Goal: Information Seeking & Learning: Learn about a topic

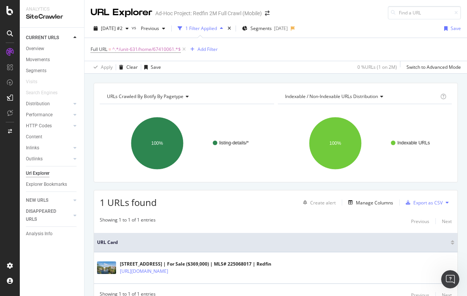
scroll to position [35, 0]
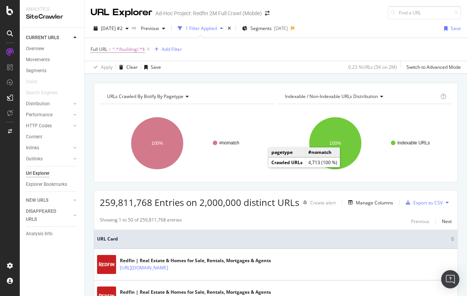
click at [208, 0] on div "URL Explorer Ad-Hoc Project: Redfin 2M Full Crawl (Mobile)" at bounding box center [275, 9] width 382 height 19
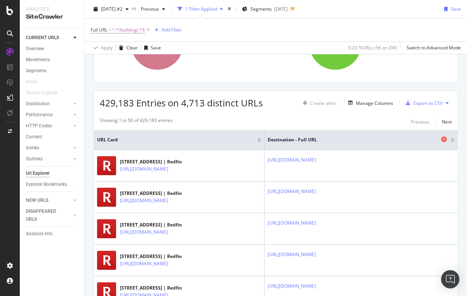
scroll to position [0, 17]
click at [444, 140] on icon at bounding box center [444, 140] width 6 height 6
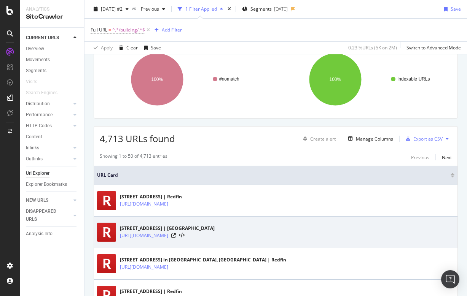
scroll to position [65, 0]
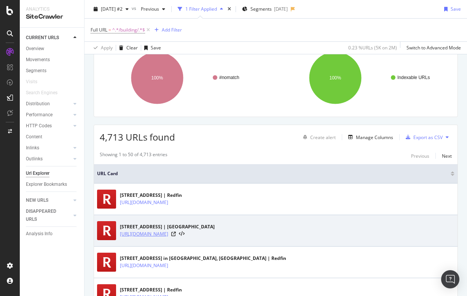
click at [168, 234] on link "[URL][DOMAIN_NAME]" at bounding box center [144, 235] width 48 height 8
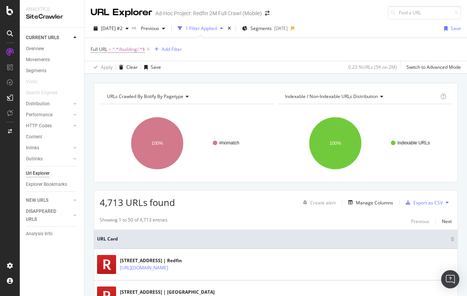
scroll to position [0, 0]
click at [173, 48] on div "Add Filter" at bounding box center [172, 49] width 20 height 6
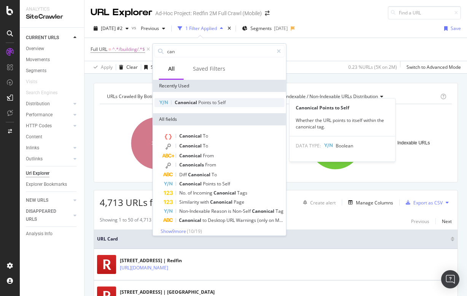
type input "can"
click at [212, 102] on span "to" at bounding box center [214, 102] width 5 height 6
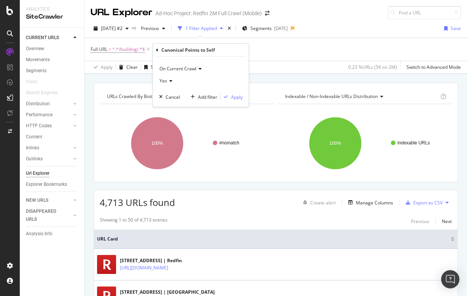
click at [173, 80] on div "Yes" at bounding box center [201, 81] width 84 height 12
click at [167, 107] on span "No" at bounding box center [166, 106] width 6 height 6
click at [169, 79] on icon at bounding box center [167, 81] width 5 height 5
click at [156, 50] on icon at bounding box center [157, 50] width 2 height 5
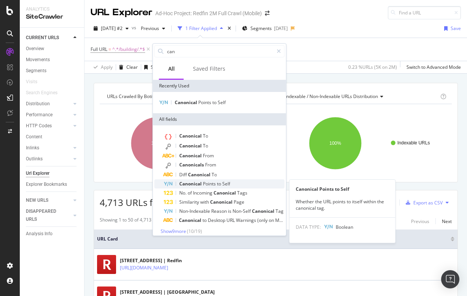
click at [203, 182] on span "Points" at bounding box center [210, 184] width 14 height 6
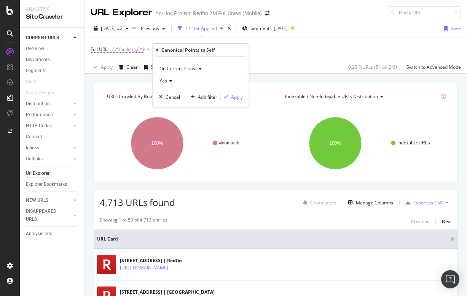
click at [157, 50] on icon at bounding box center [157, 50] width 2 height 5
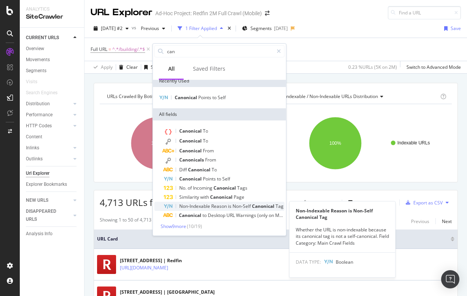
scroll to position [5, 0]
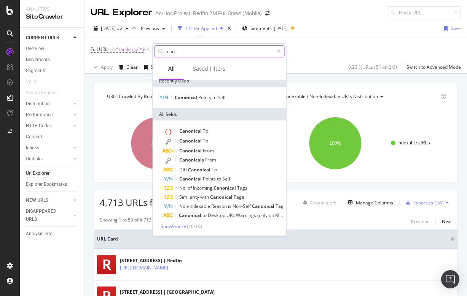
click at [184, 54] on input "can" at bounding box center [219, 51] width 107 height 11
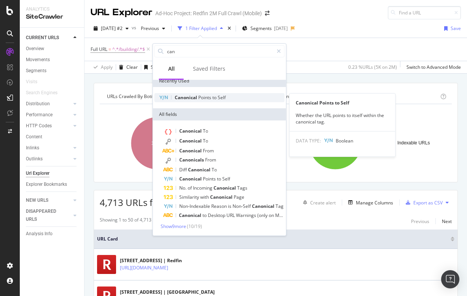
click at [183, 98] on span "Canonical" at bounding box center [187, 97] width 24 height 6
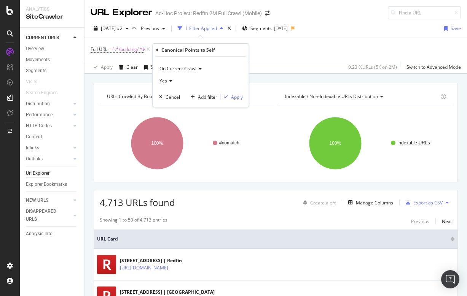
click at [275, 64] on div "Apply Clear Save 0.23 % URLs ( 5K on 2M ) Switch to Advanced Mode" at bounding box center [275, 67] width 382 height 13
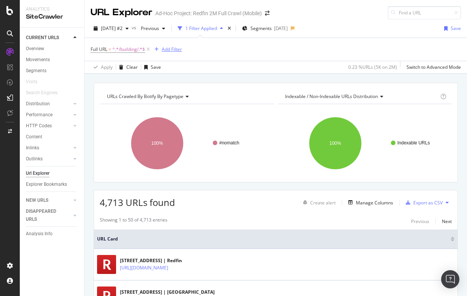
click at [167, 49] on div "Add Filter" at bounding box center [172, 49] width 20 height 6
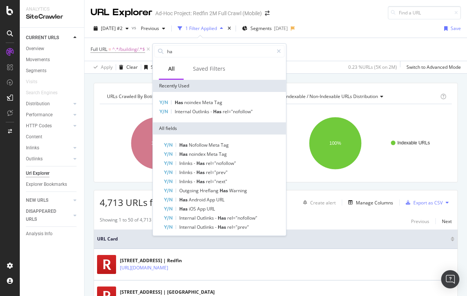
type input "h"
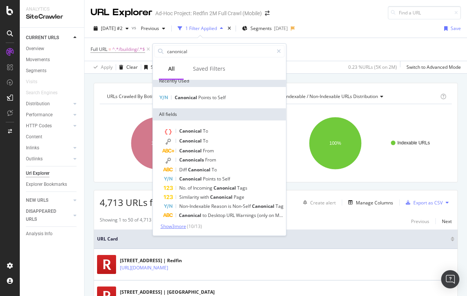
type input "canonical"
click at [180, 224] on span "Show 3 more" at bounding box center [173, 226] width 25 height 6
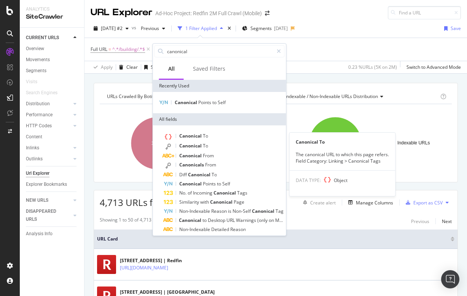
scroll to position [0, 0]
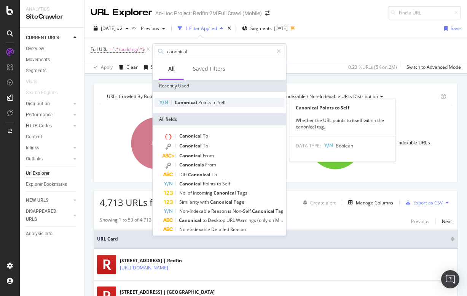
click at [197, 104] on span "Canonical" at bounding box center [187, 102] width 24 height 6
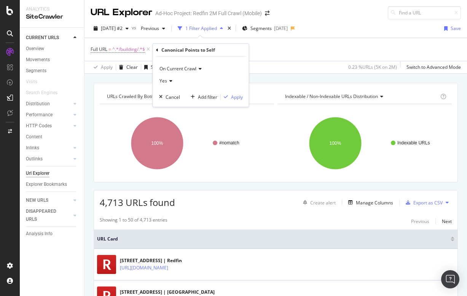
click at [169, 82] on icon at bounding box center [169, 81] width 5 height 5
click at [167, 105] on span "No" at bounding box center [166, 106] width 6 height 6
click at [235, 96] on div "Apply" at bounding box center [237, 97] width 12 height 6
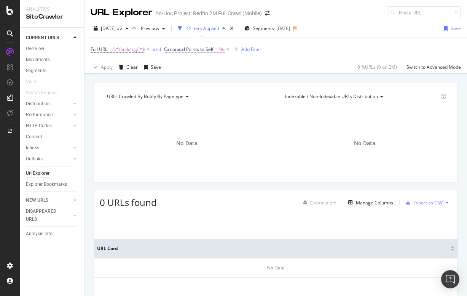
click at [210, 50] on span "Canonical Points to Self" at bounding box center [188, 49] width 49 height 6
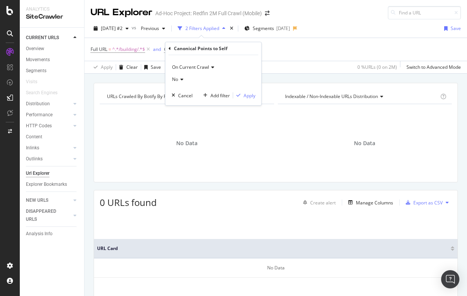
click at [178, 83] on div "No" at bounding box center [214, 79] width 84 height 12
click at [178, 95] on span "Yes" at bounding box center [179, 95] width 8 height 6
click at [251, 95] on div "Apply" at bounding box center [249, 95] width 12 height 6
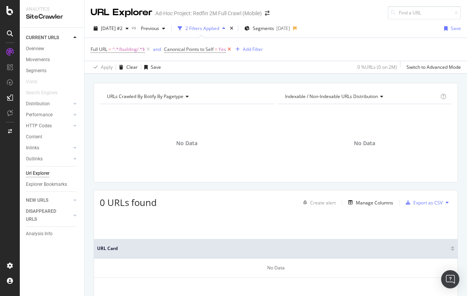
click at [230, 49] on icon at bounding box center [229, 50] width 6 height 8
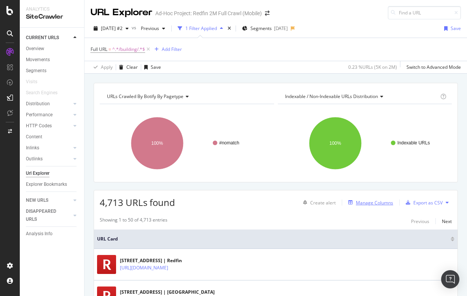
click at [379, 202] on div "Manage Columns" at bounding box center [374, 203] width 37 height 6
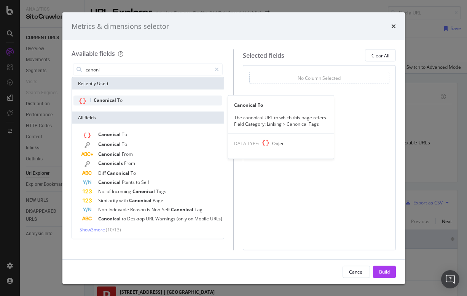
type input "canoni"
click at [145, 99] on div "Canonical To" at bounding box center [147, 101] width 149 height 10
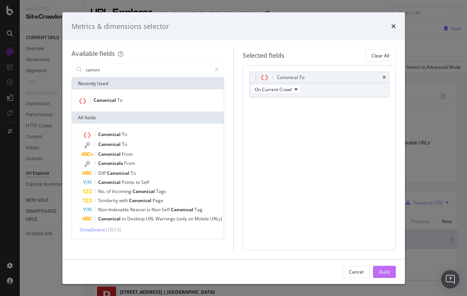
click at [386, 272] on div "Build" at bounding box center [384, 272] width 11 height 6
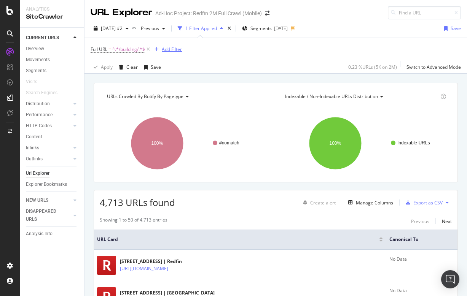
click at [174, 48] on div "Add Filter" at bounding box center [172, 49] width 20 height 6
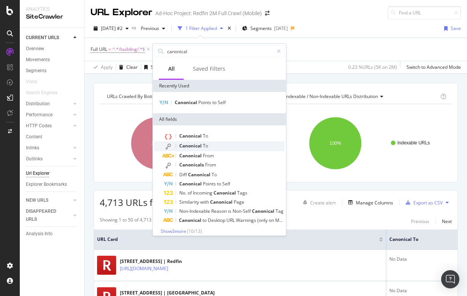
click at [198, 146] on span "Canonical" at bounding box center [191, 146] width 24 height 6
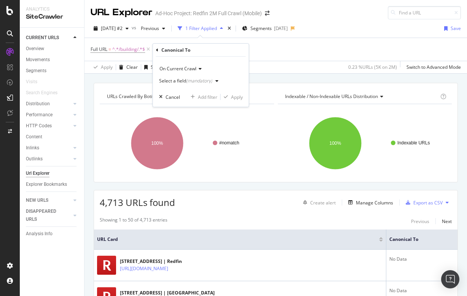
click at [182, 82] on div "Select a field (mandatory)" at bounding box center [185, 81] width 53 height 5
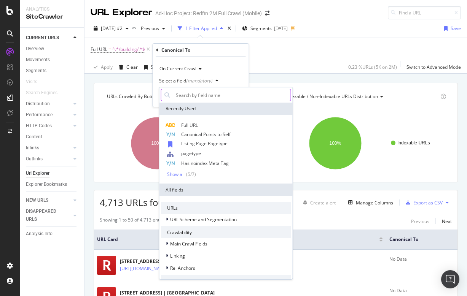
click at [192, 94] on input "text" at bounding box center [232, 95] width 118 height 12
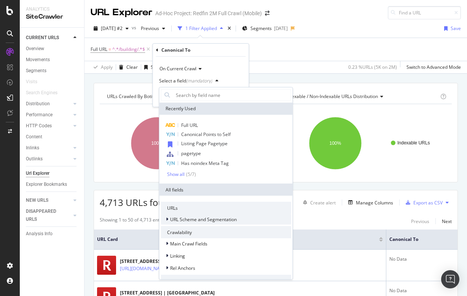
click at [179, 219] on span "URL Scheme and Segmentation" at bounding box center [203, 219] width 67 height 6
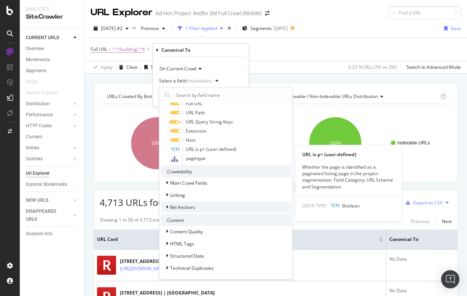
scroll to position [153, 0]
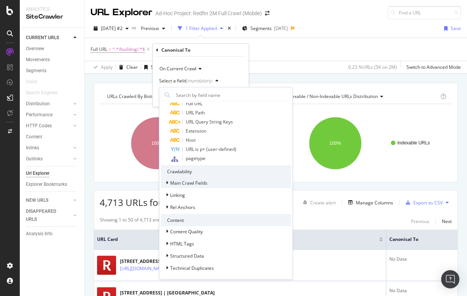
click at [168, 182] on icon at bounding box center [167, 183] width 2 height 5
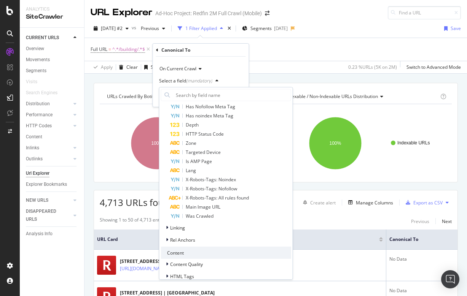
scroll to position [372, 0]
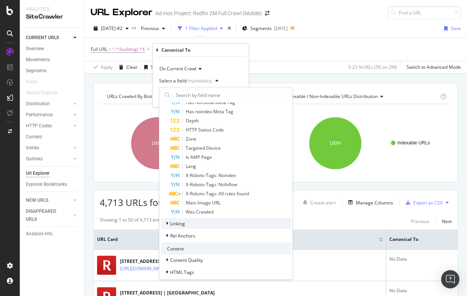
click at [169, 224] on div at bounding box center [167, 224] width 5 height 8
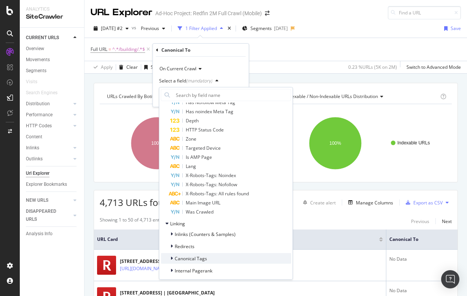
click at [175, 258] on span "Canonical Tags" at bounding box center [191, 259] width 32 height 6
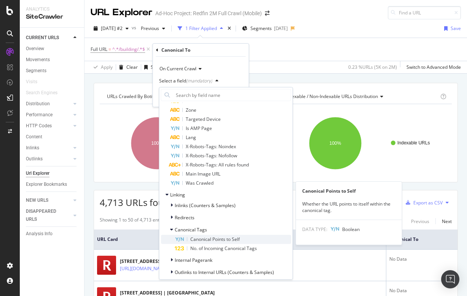
scroll to position [402, 0]
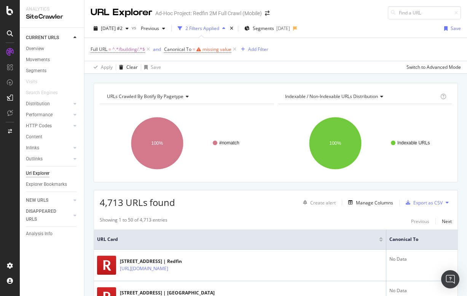
click at [273, 67] on div "Apply Clear Save Switch to Advanced Mode" at bounding box center [275, 67] width 382 height 13
click at [215, 51] on div "missing value" at bounding box center [216, 49] width 29 height 6
click at [228, 81] on icon "button" at bounding box center [229, 79] width 3 height 5
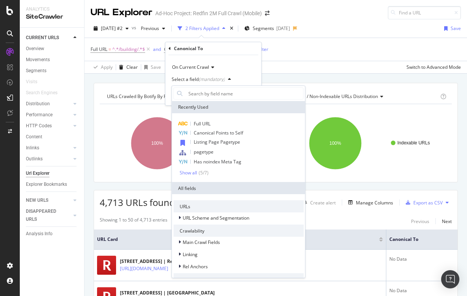
click at [286, 74] on div "URLs Crawled By Botify By pagetype Chart (by Value) Table Expand Export as CSV …" at bounding box center [275, 83] width 382 height 18
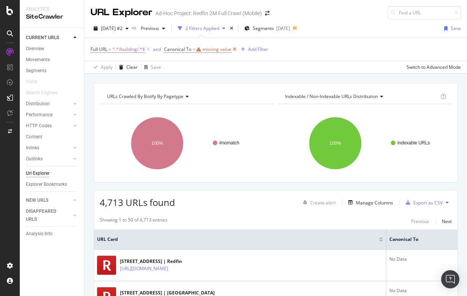
click at [235, 49] on icon at bounding box center [234, 50] width 6 height 8
